Goal: Check status: Check status

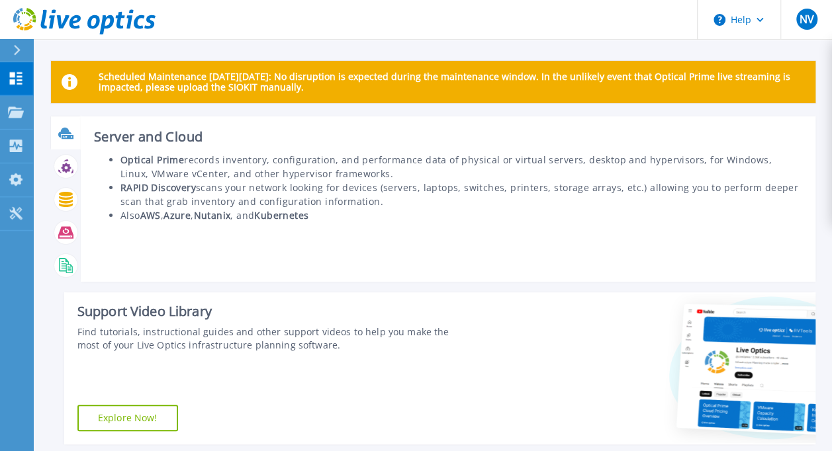
click at [64, 138] on icon at bounding box center [68, 137] width 12 height 4
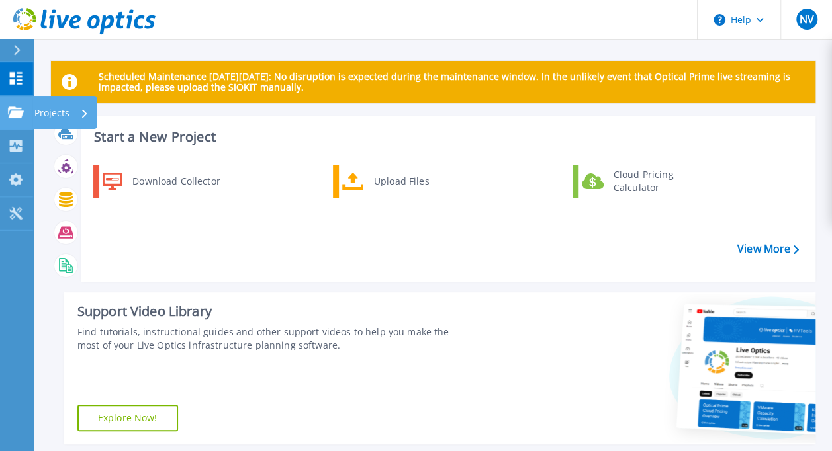
click at [15, 114] on icon at bounding box center [16, 112] width 16 height 11
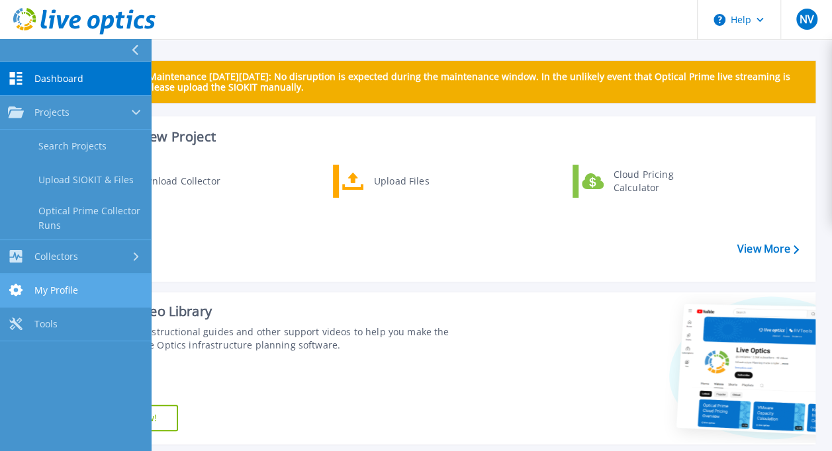
click at [81, 284] on link "My Profile My Profile" at bounding box center [75, 291] width 151 height 34
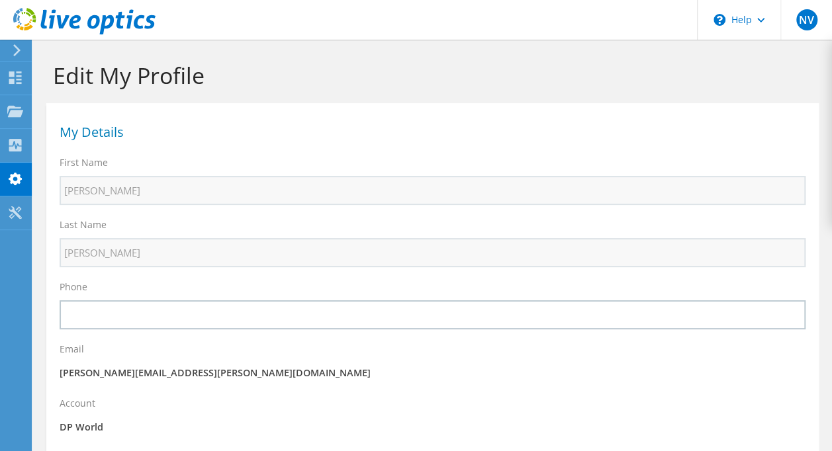
click at [9, 53] on div at bounding box center [14, 50] width 15 height 12
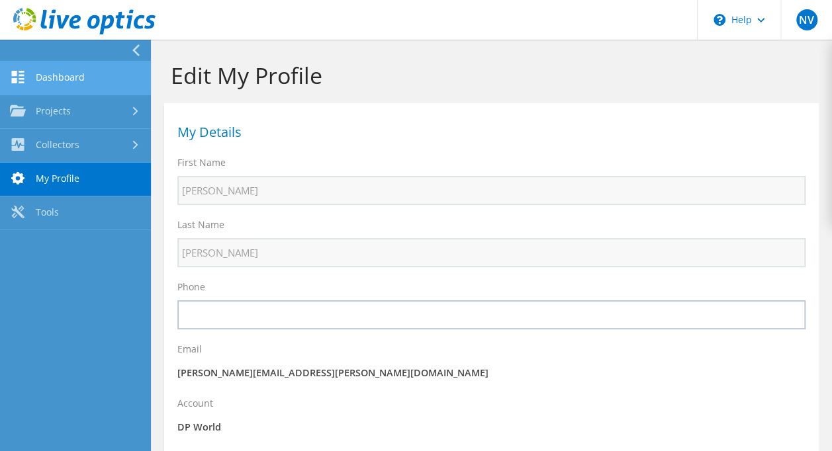
click at [36, 77] on link "Dashboard" at bounding box center [75, 79] width 151 height 34
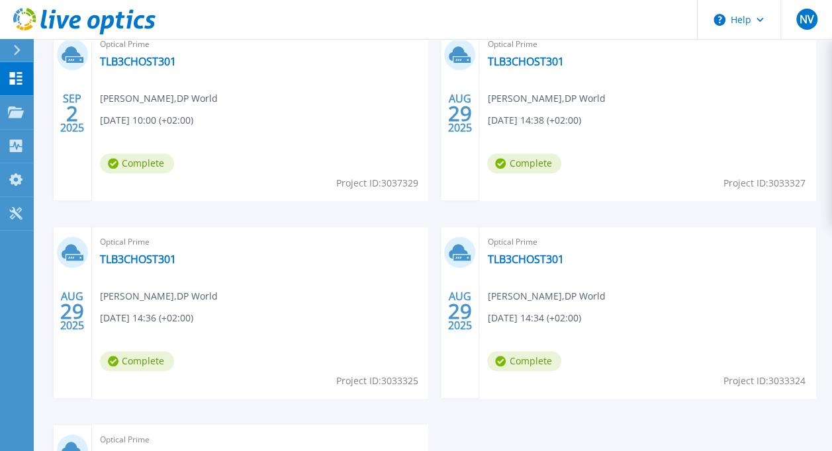
scroll to position [482, 0]
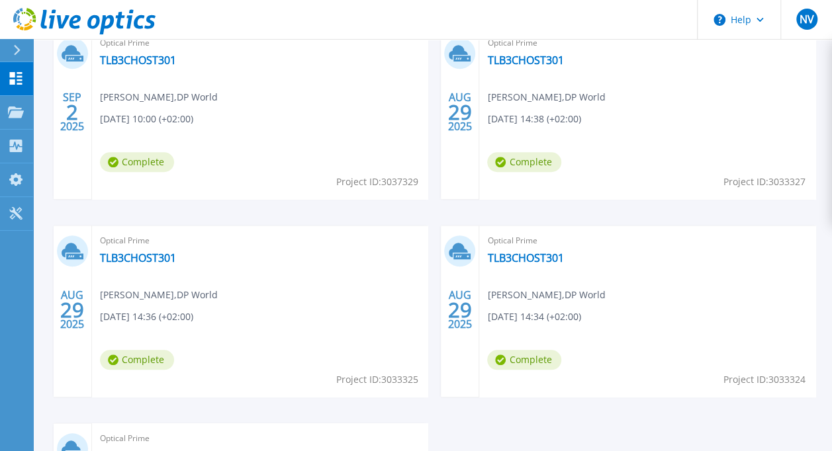
click at [183, 115] on span "[DATE] 10:00 (+02:00)" at bounding box center [146, 119] width 93 height 15
click at [143, 64] on link "TLB3CHOST301" at bounding box center [138, 60] width 76 height 13
